Goal: Find specific page/section: Find specific page/section

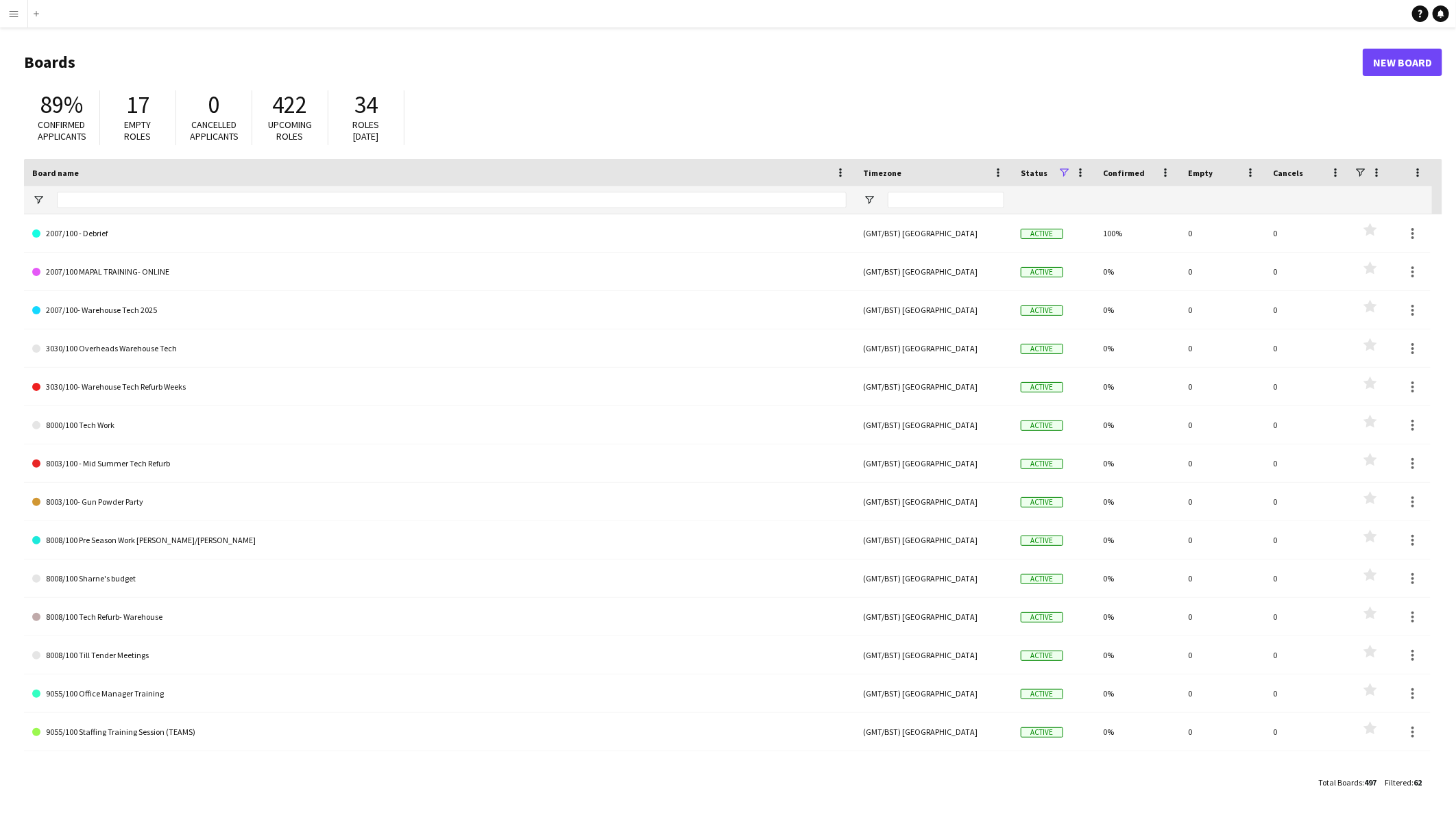
click at [11, 15] on app-icon "Menu" at bounding box center [13, 13] width 11 height 11
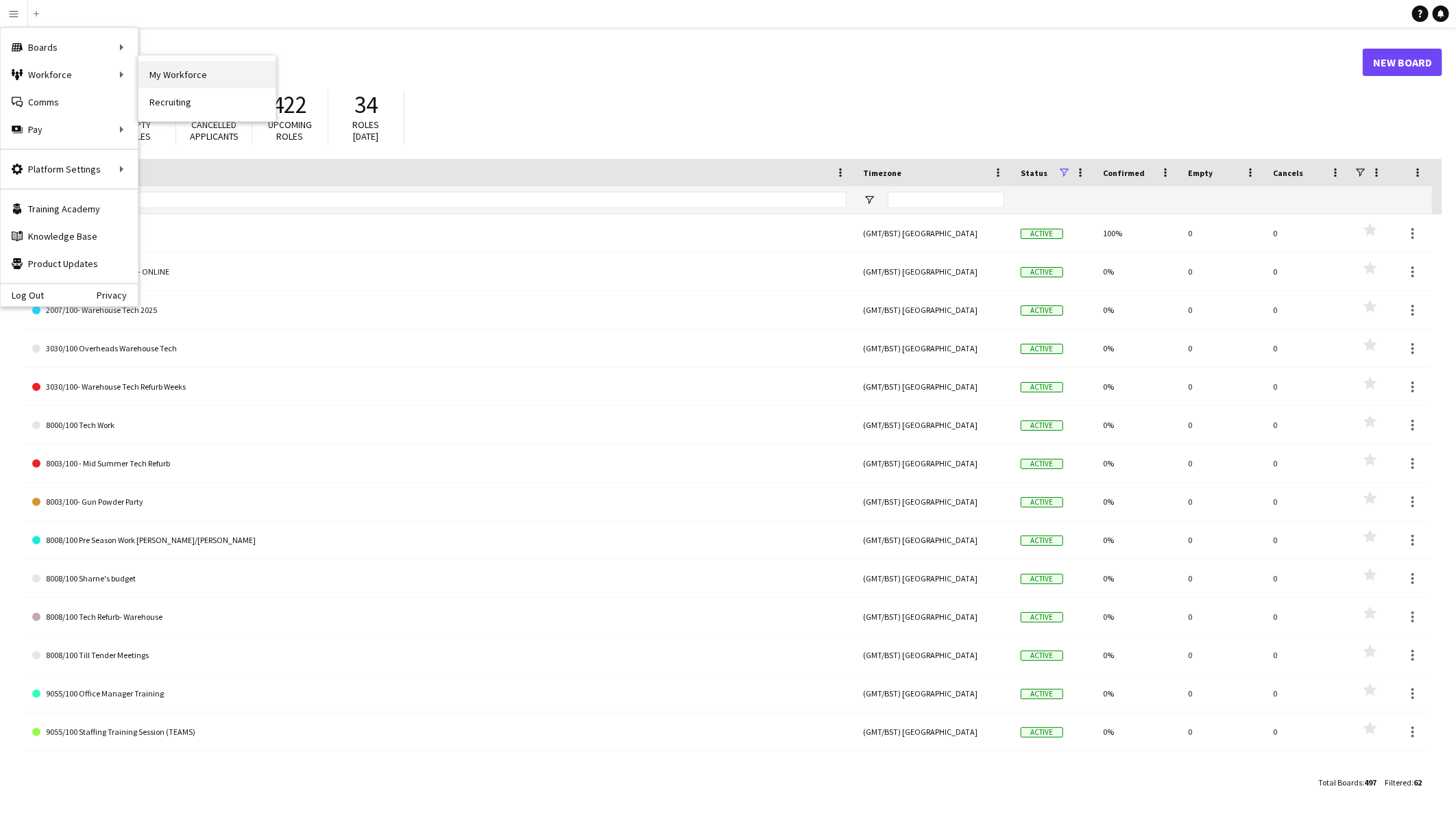
click at [168, 79] on link "My Workforce" at bounding box center [207, 74] width 137 height 27
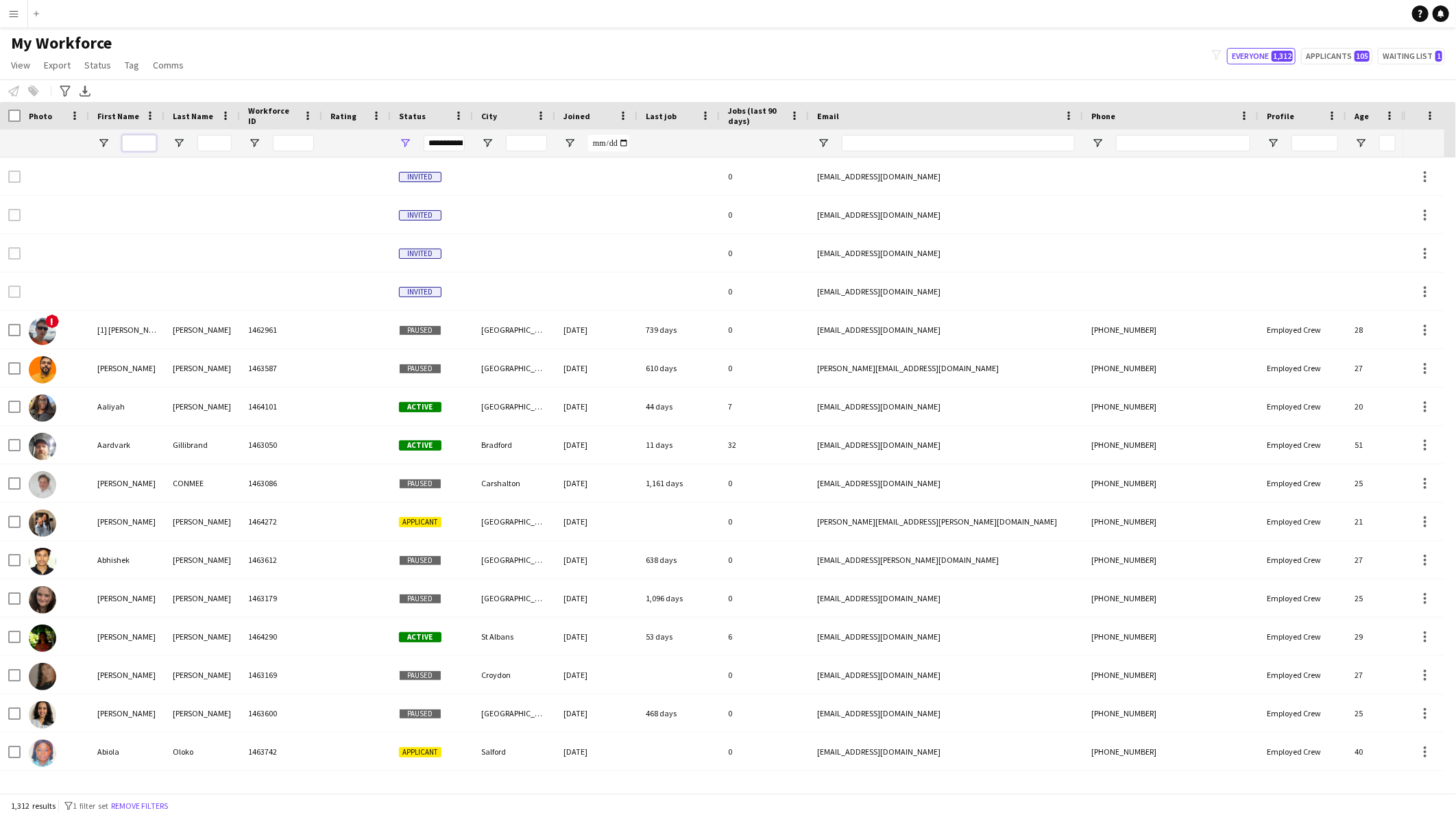
click at [146, 147] on input "First Name Filter Input" at bounding box center [139, 143] width 34 height 17
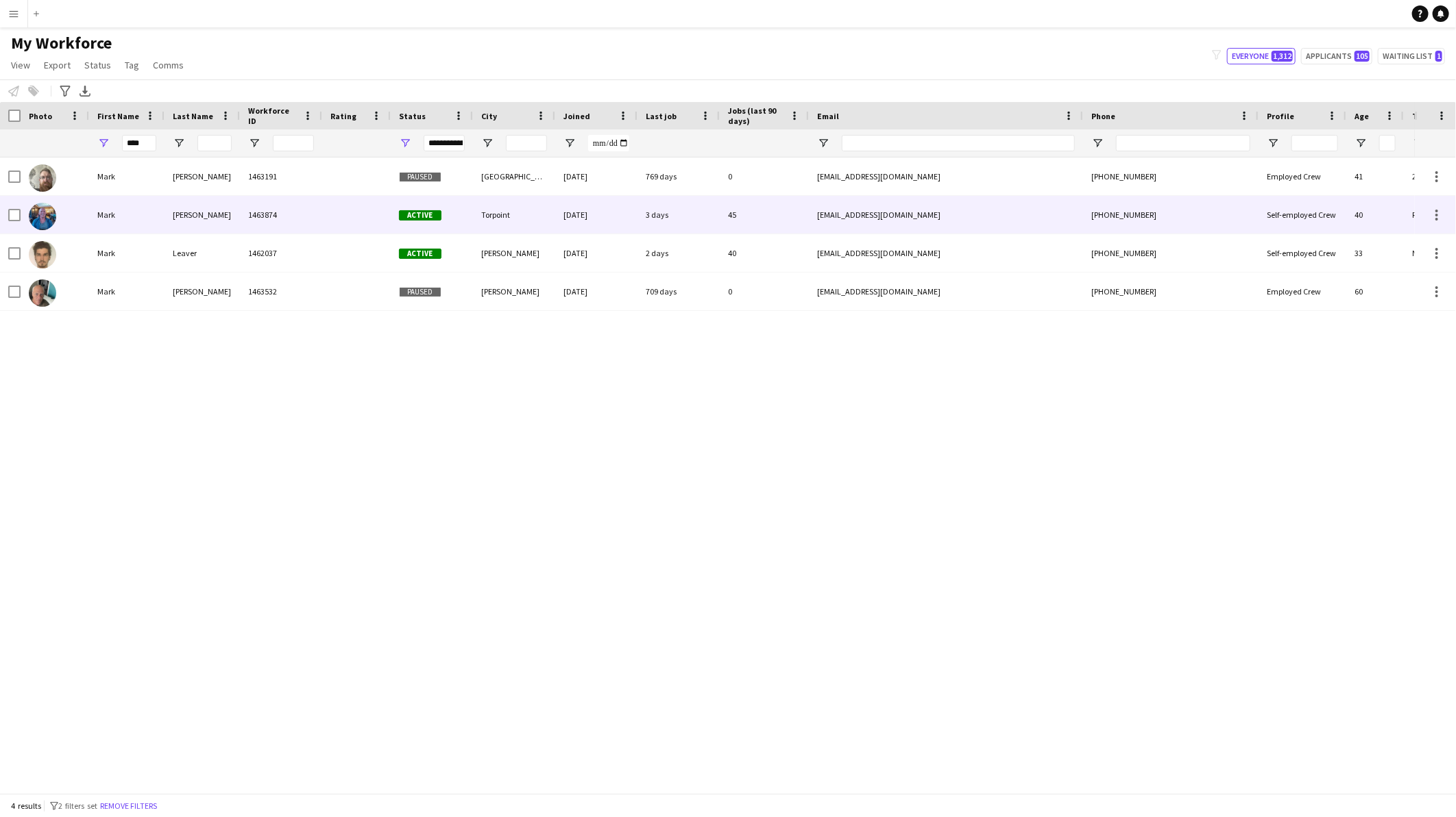
click at [214, 204] on div "[PERSON_NAME]" at bounding box center [201, 214] width 75 height 38
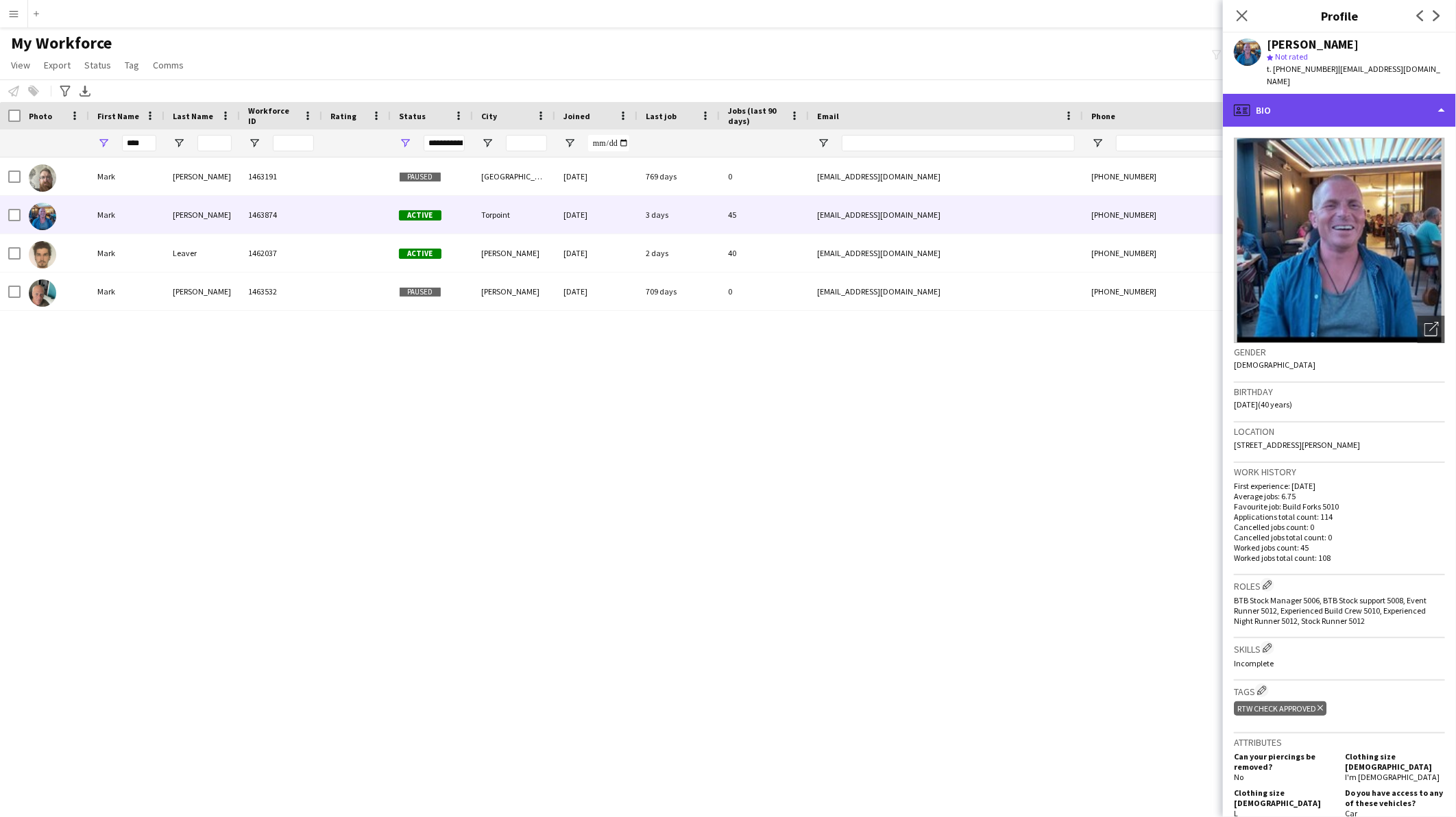
click at [1280, 101] on div "profile Bio" at bounding box center [1340, 110] width 233 height 33
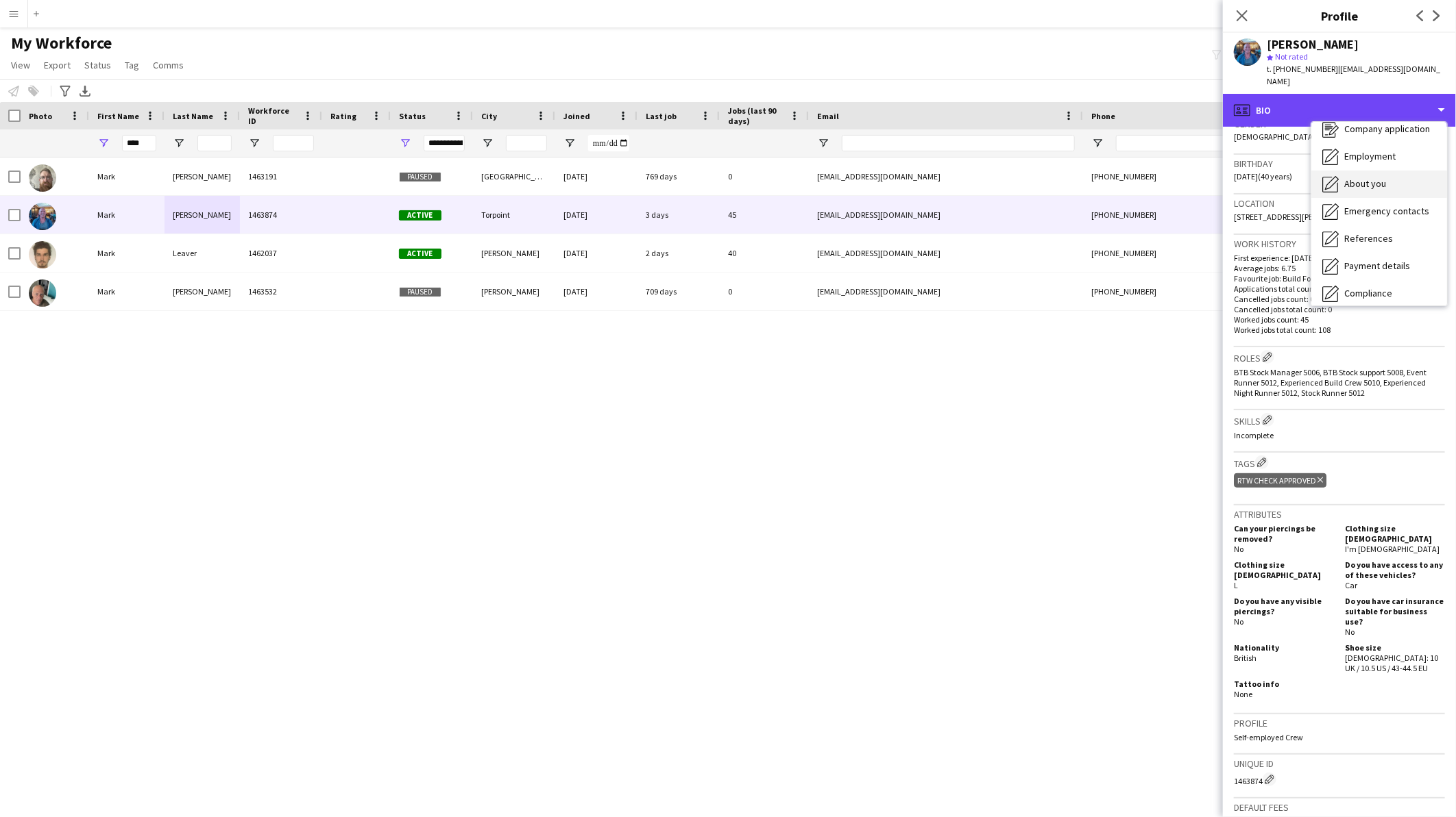
scroll to position [152, 0]
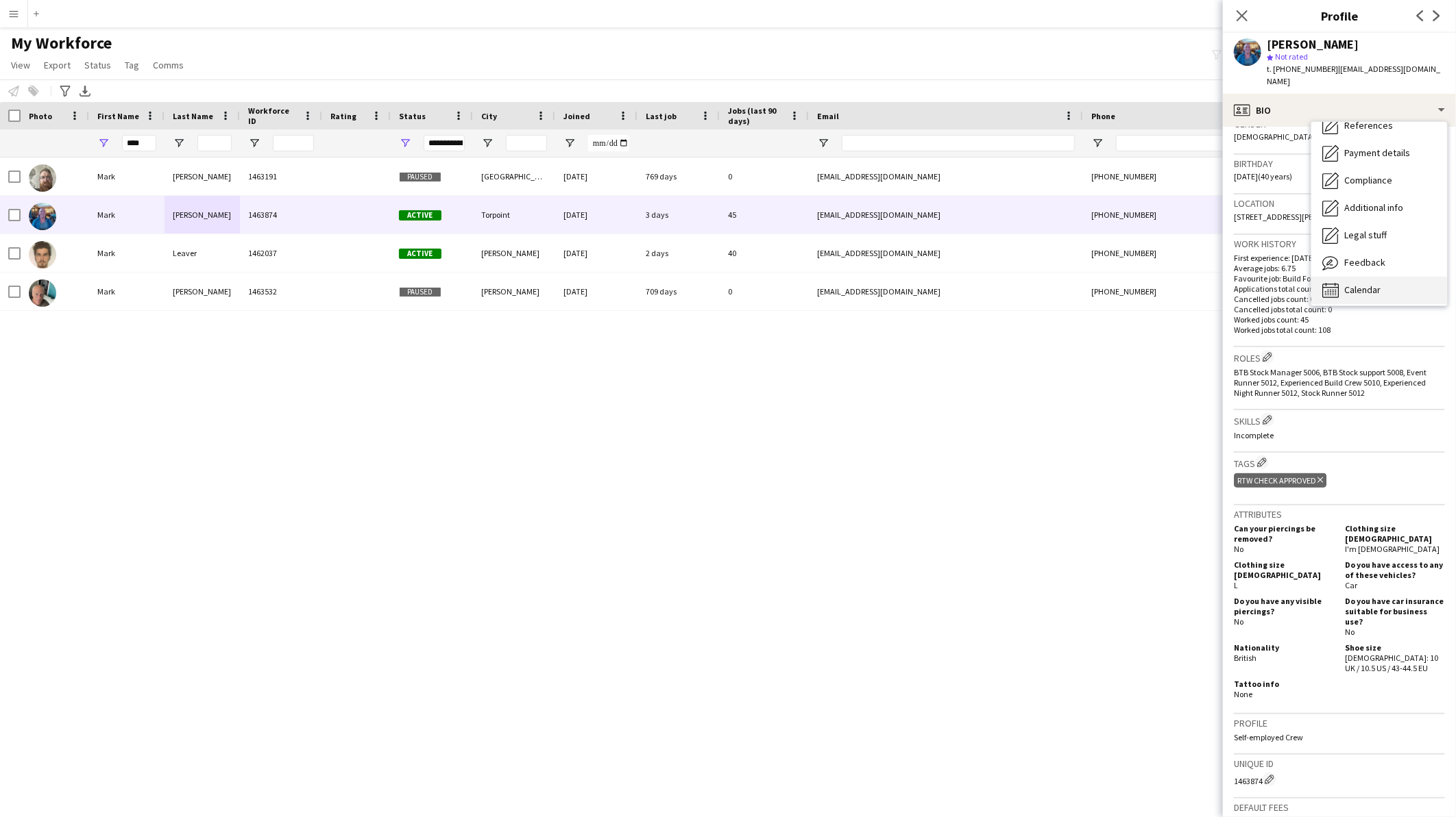
click at [1400, 283] on div "Calendar Calendar" at bounding box center [1379, 290] width 136 height 27
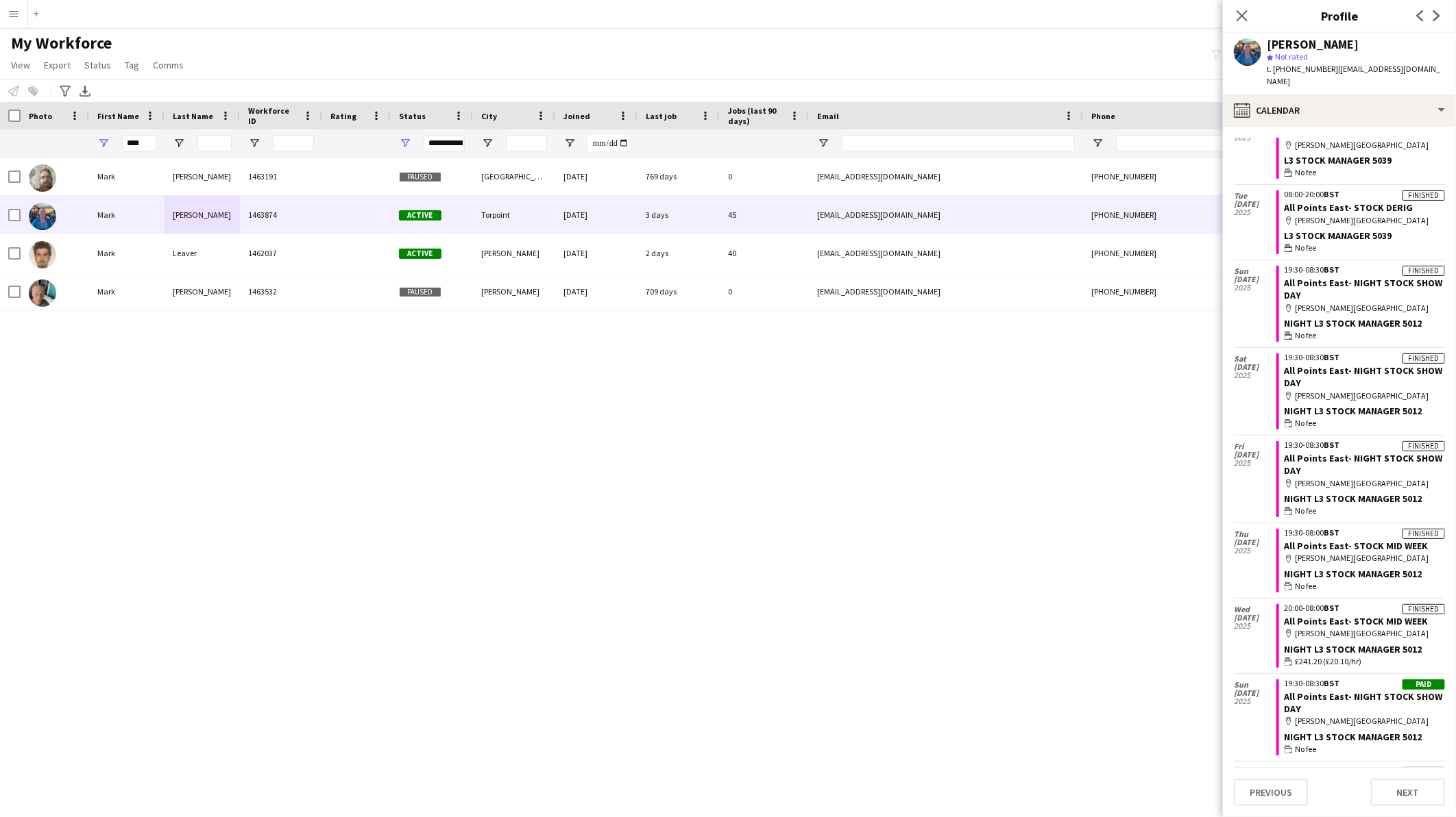
scroll to position [0, 0]
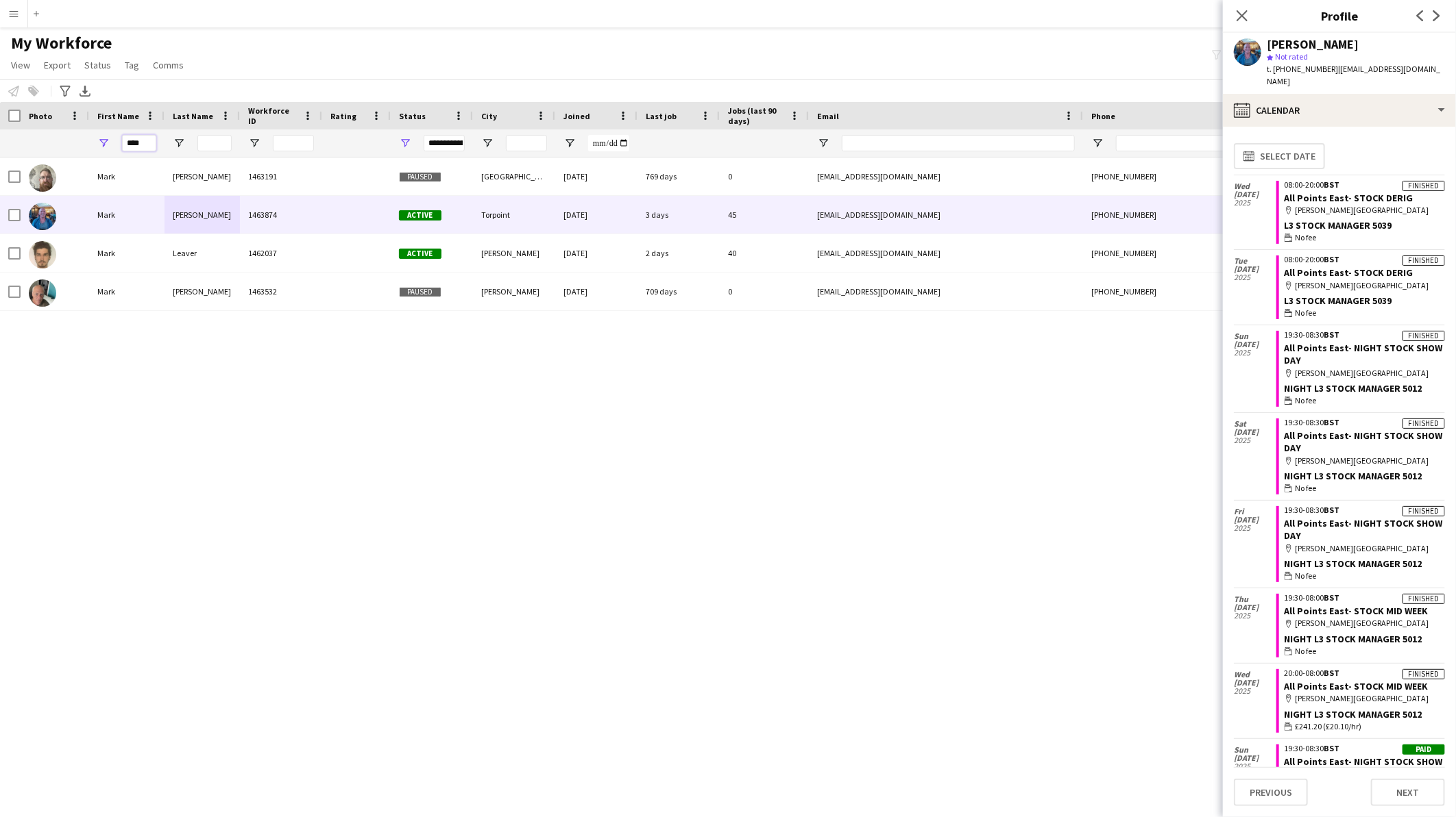
click at [127, 146] on input "****" at bounding box center [139, 143] width 34 height 17
click at [126, 143] on input "****" at bounding box center [139, 143] width 34 height 17
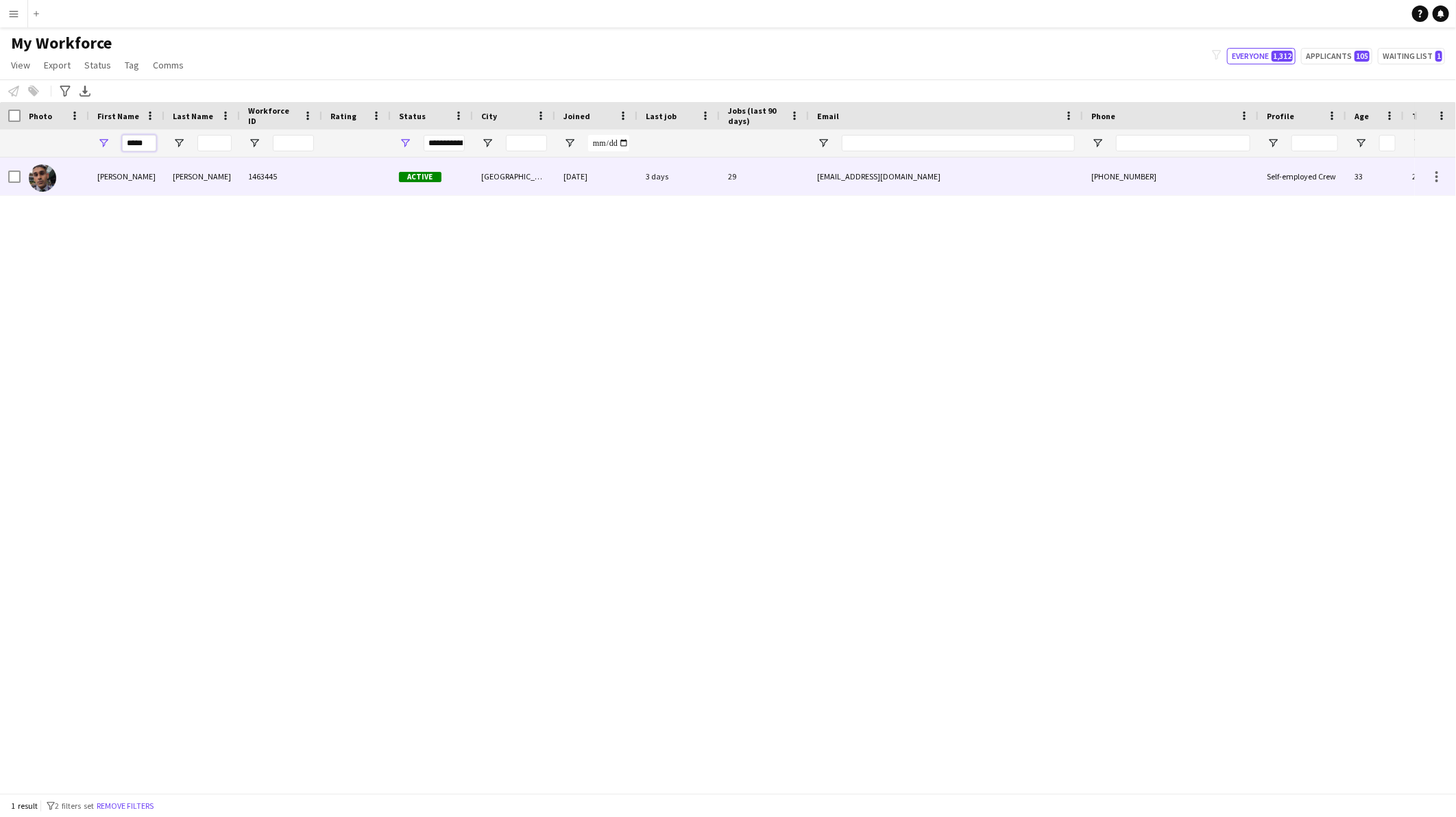
type input "*****"
click at [173, 163] on div "[PERSON_NAME]" at bounding box center [201, 176] width 75 height 38
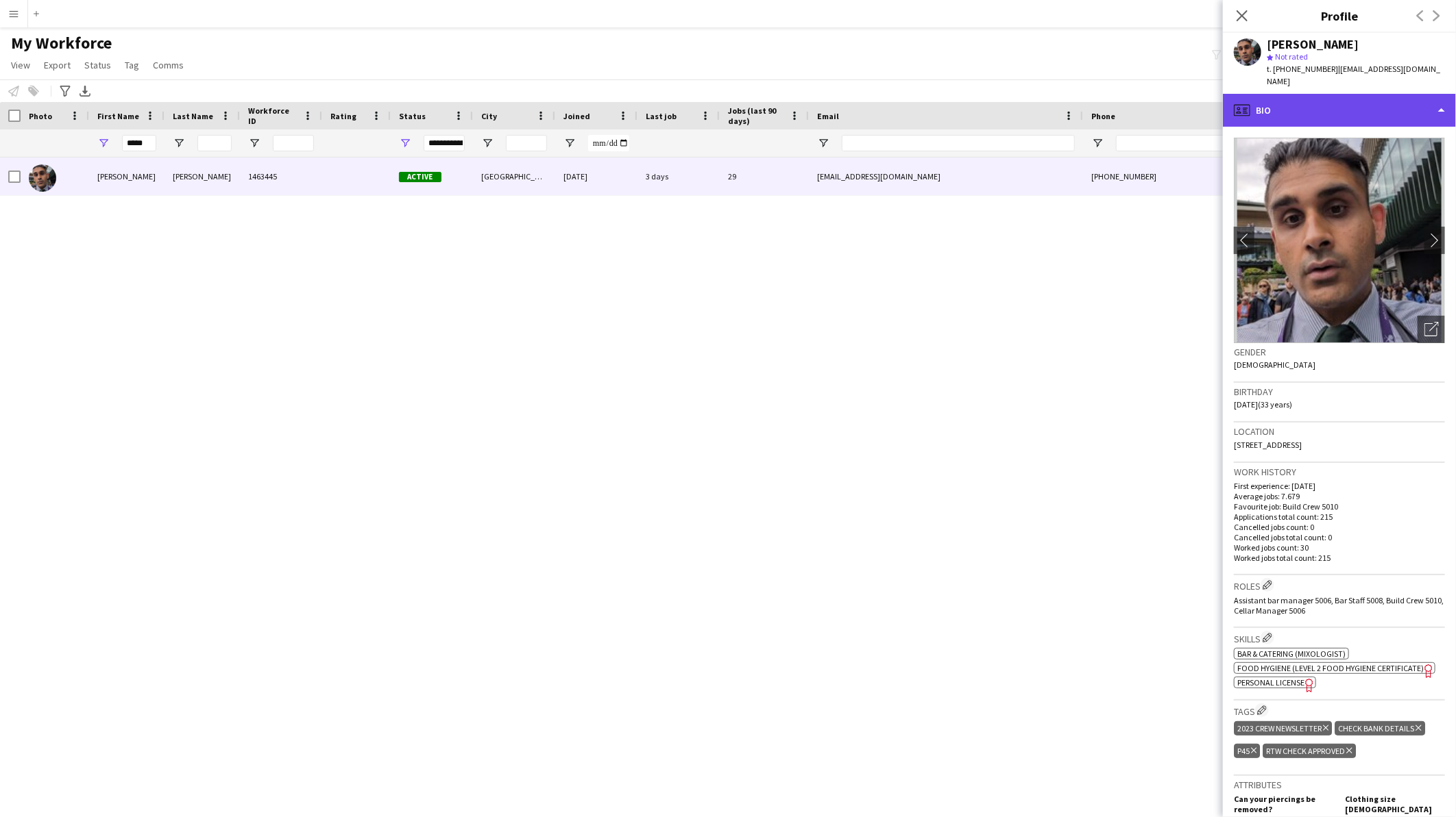
click at [1326, 94] on div "profile Bio" at bounding box center [1340, 110] width 233 height 33
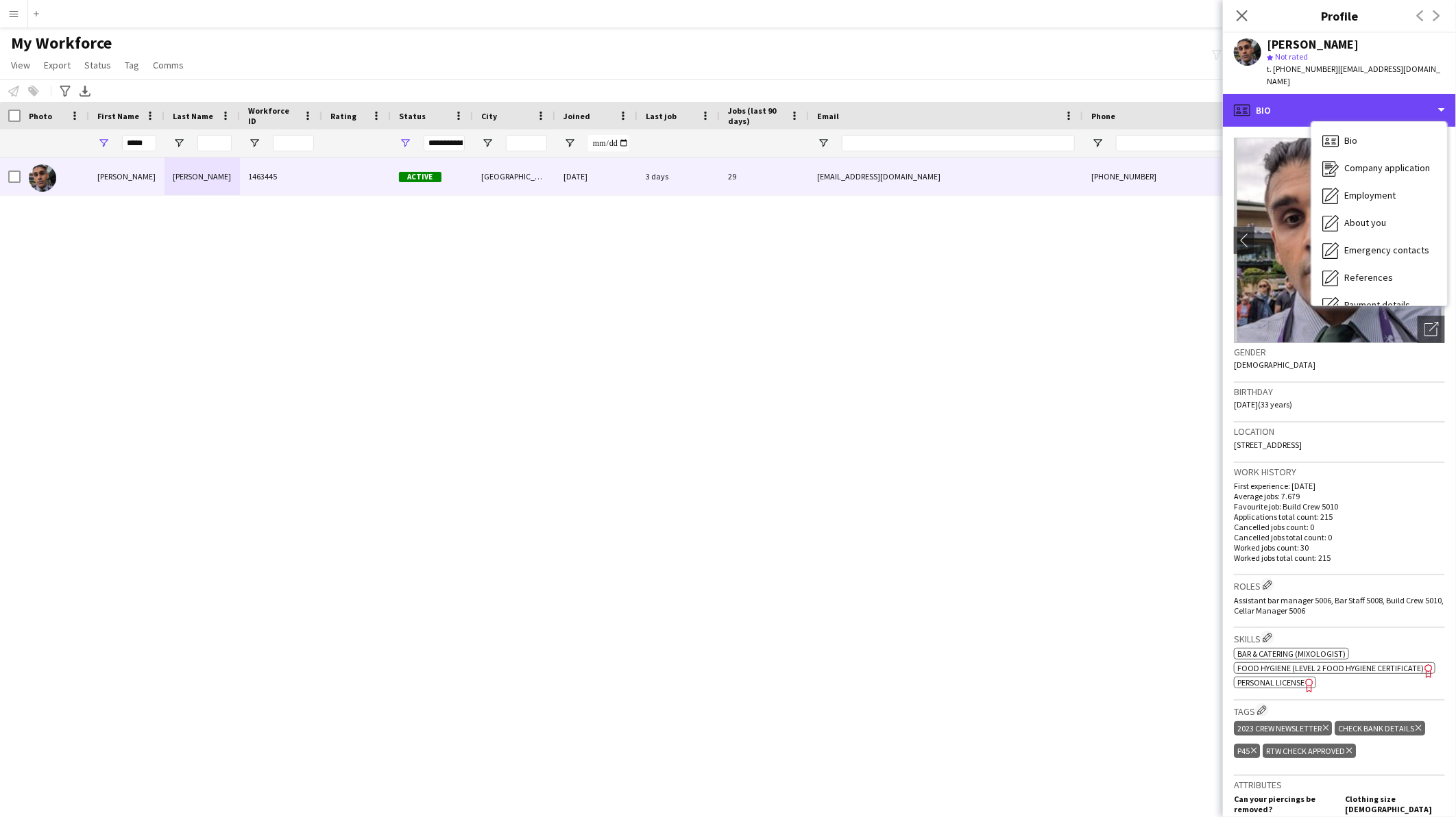
scroll to position [155, 0]
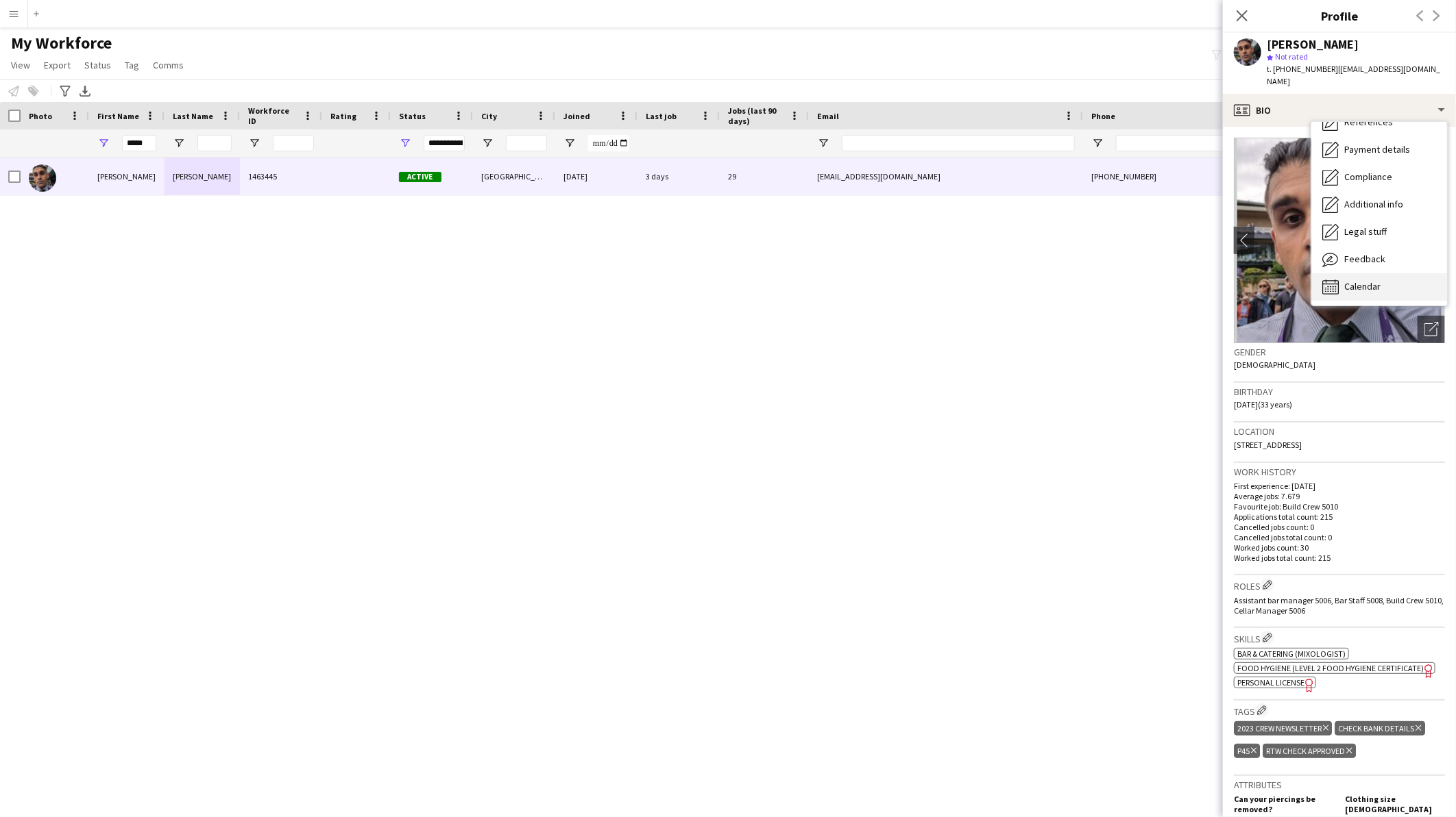
click at [1356, 280] on span "Calendar" at bounding box center [1362, 286] width 36 height 13
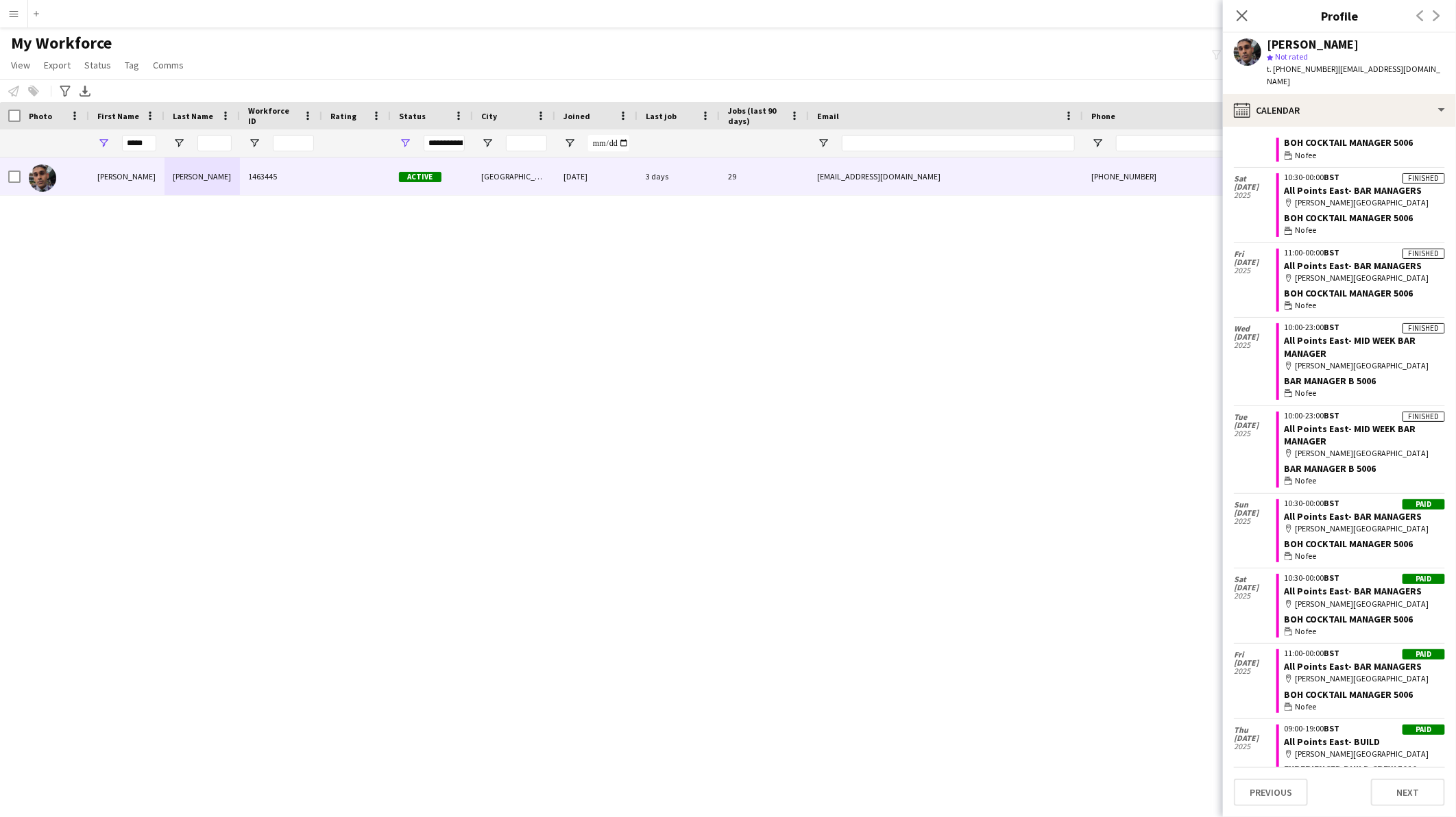
scroll to position [685, 0]
